Goal: Task Accomplishment & Management: Manage account settings

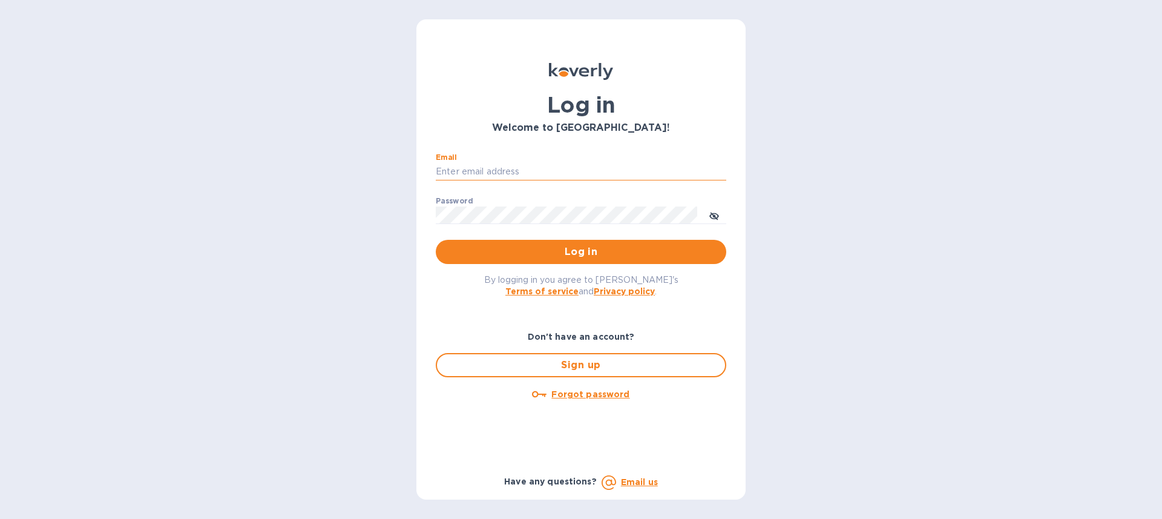
click at [467, 168] on input "Email" at bounding box center [581, 172] width 290 height 18
type input "ruth@airseaintl.net"
click at [515, 244] on span "Log in" at bounding box center [580, 251] width 271 height 15
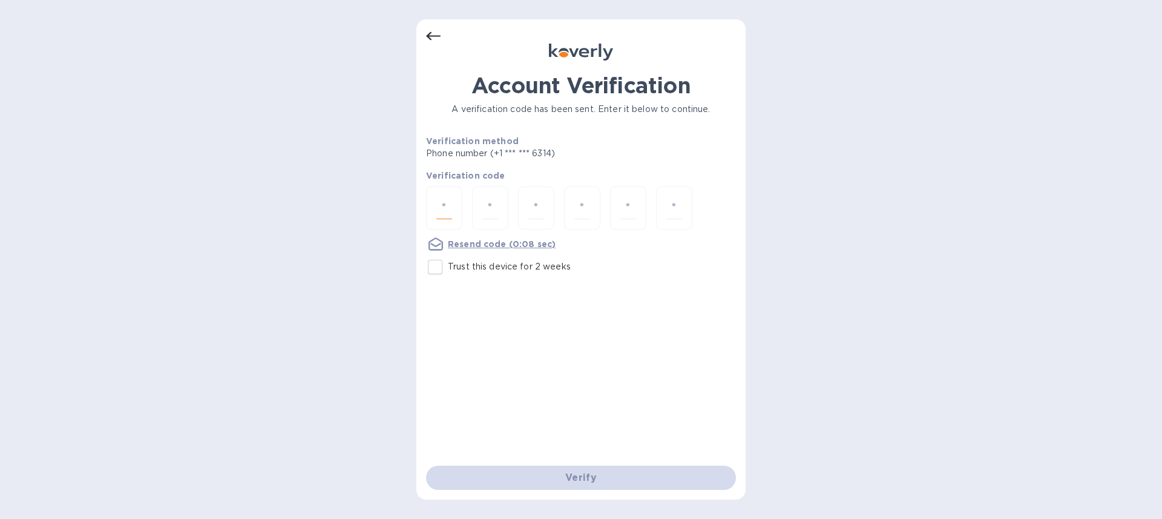
click at [443, 209] on input "number" at bounding box center [444, 208] width 16 height 22
click at [444, 207] on input "number" at bounding box center [444, 208] width 16 height 22
type input "2"
type input "8"
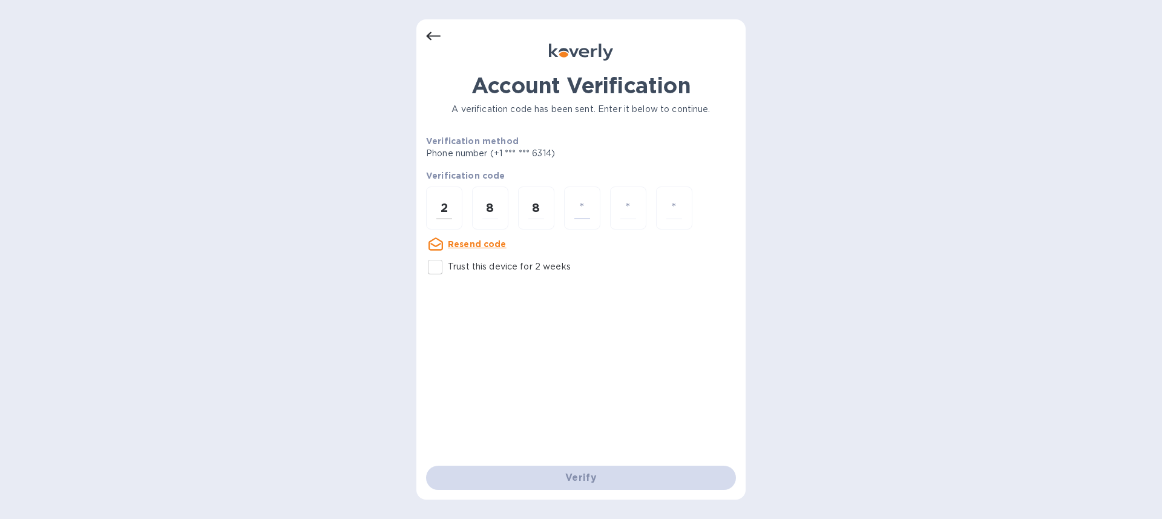
type input "2"
type input "5"
type input "9"
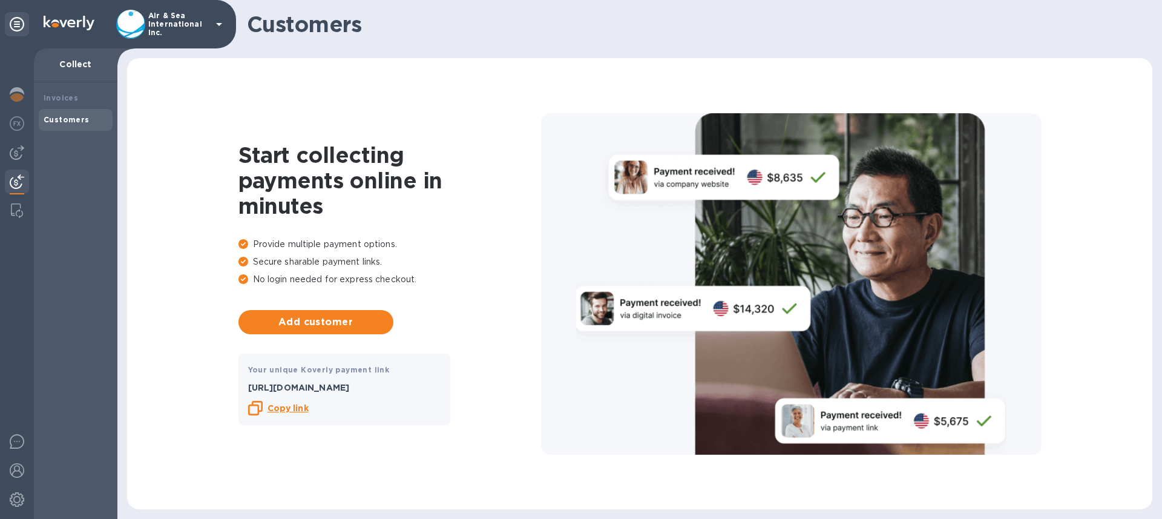
click at [298, 405] on b "Copy link" at bounding box center [287, 408] width 41 height 10
